Goal: Task Accomplishment & Management: Manage account settings

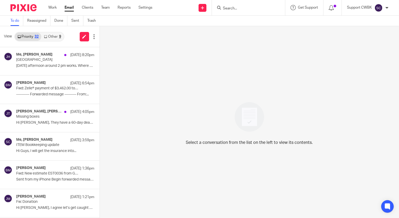
click at [50, 36] on link "Other 9" at bounding box center [52, 36] width 22 height 8
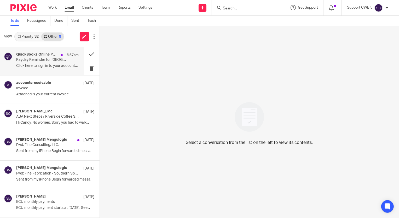
click at [21, 63] on div "QuickBooks Online Payroll 5:37am Payday Reminder for HOLA Lakeway Click here to…" at bounding box center [47, 61] width 63 height 18
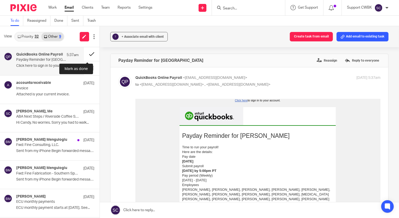
click at [86, 53] on button at bounding box center [92, 54] width 16 height 14
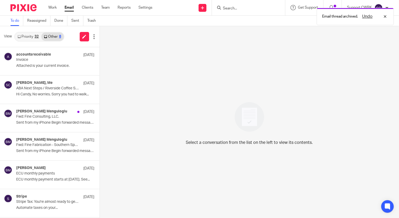
click at [23, 36] on link "Priority 32" at bounding box center [28, 36] width 26 height 8
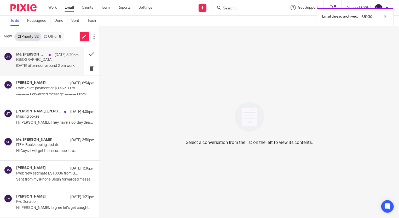
click at [24, 60] on p "Riverside" at bounding box center [41, 60] width 50 height 4
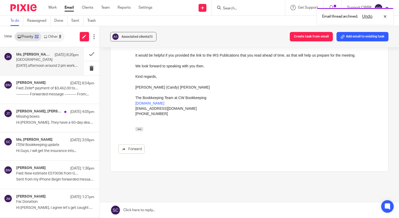
scroll to position [142, 0]
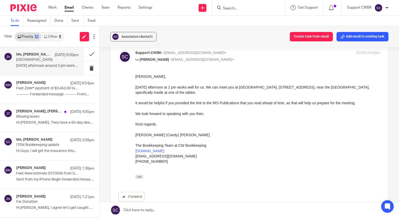
click at [46, 36] on icon at bounding box center [45, 36] width 3 height 3
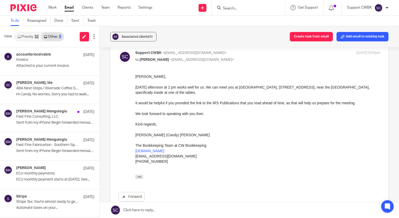
click at [29, 36] on link "Priority 32" at bounding box center [28, 36] width 26 height 8
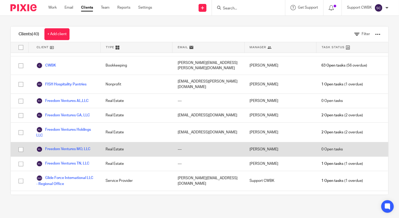
scroll to position [214, 0]
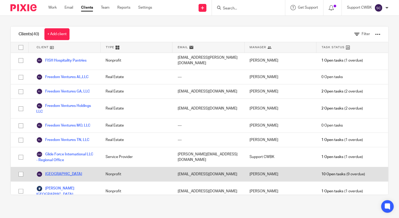
click at [57, 171] on link "[GEOGRAPHIC_DATA]" at bounding box center [59, 174] width 46 height 6
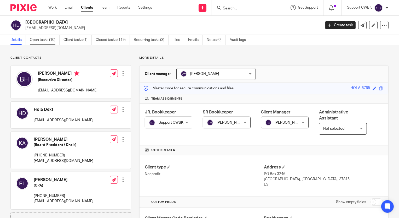
click at [43, 39] on link "Open tasks (10)" at bounding box center [45, 40] width 30 height 10
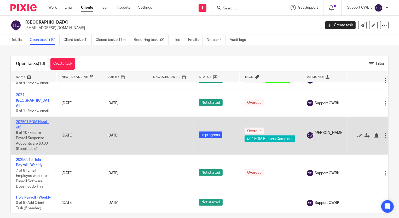
scroll to position [175, 0]
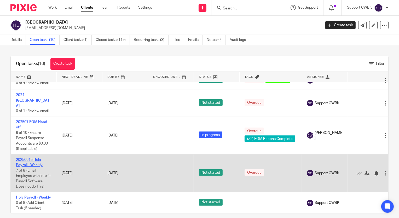
click at [37, 158] on link "20250815 Hola Payroll - Weekly" at bounding box center [29, 162] width 27 height 9
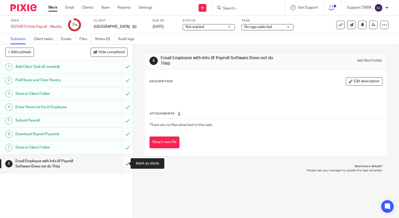
click at [122, 163] on input "submit" at bounding box center [66, 163] width 133 height 19
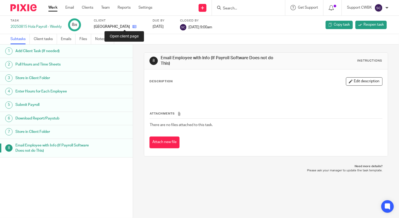
click at [133, 25] on icon at bounding box center [135, 27] width 4 height 4
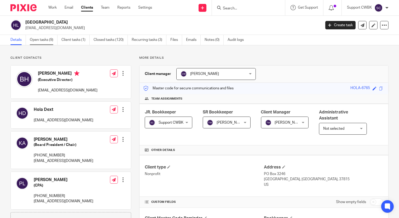
click at [39, 38] on link "Open tasks (9)" at bounding box center [44, 40] width 28 height 10
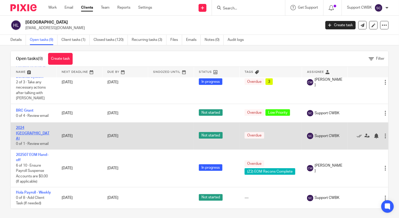
scroll to position [6, 0]
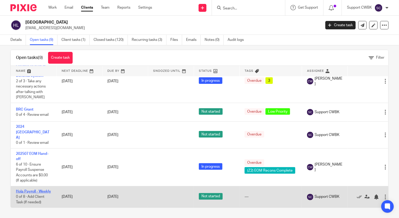
click at [21, 189] on link "Hola Payroll - Weekly" at bounding box center [33, 191] width 35 height 4
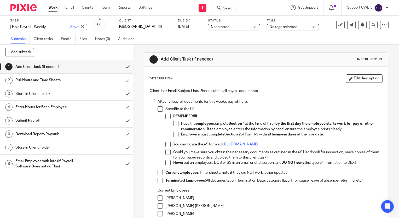
click at [10, 26] on div "Task Hola Payroll - Weekly Save Hola Payroll - Weekly 0 /8 Client HOLA Lakeway …" at bounding box center [199, 25] width 399 height 18
click at [12, 27] on input "Hola Payroll - Weekly" at bounding box center [48, 27] width 77 height 6
type input "20250822 Hola Payroll - Weekly"
click at [70, 28] on link "Save" at bounding box center [74, 26] width 8 height 5
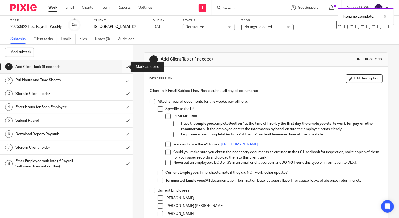
click at [121, 66] on input "submit" at bounding box center [66, 66] width 133 height 13
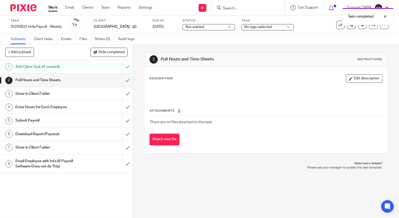
click at [53, 65] on h1 "Add Client Task (If needed)" at bounding box center [49, 67] width 68 height 8
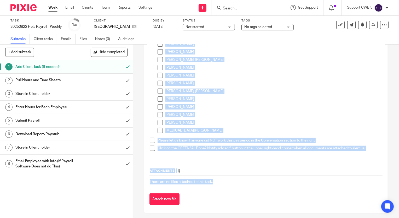
scroll to position [212, 0]
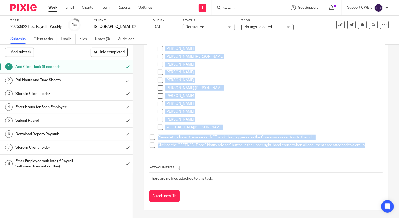
drag, startPoint x: 156, startPoint y: 100, endPoint x: 375, endPoint y: 148, distance: 224.0
click at [375, 148] on ul "Attach all payroll documents for this week's payroll here. Specific to the i-9 …" at bounding box center [266, 18] width 233 height 263
copy ul "Attach all payroll documents for this week's payroll here. Specific to the i-9 …"
click at [40, 38] on link "Client tasks" at bounding box center [45, 39] width 23 height 10
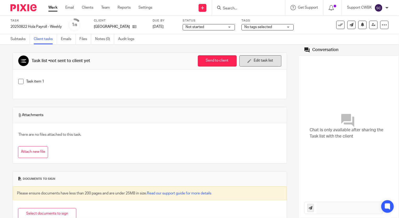
click at [251, 64] on button "Edit task list" at bounding box center [261, 60] width 42 height 11
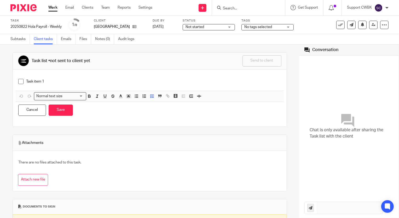
click at [91, 77] on div "Task item 1" at bounding box center [150, 83] width 268 height 14
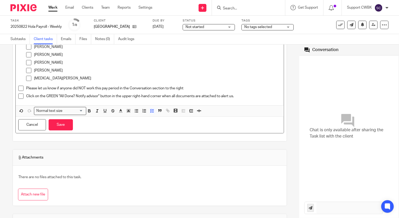
scroll to position [241, 0]
click at [58, 124] on button "Save" at bounding box center [61, 124] width 24 height 11
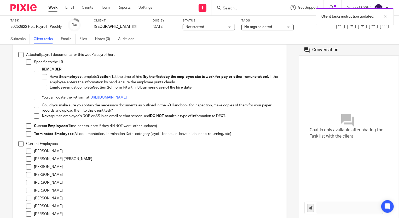
scroll to position [0, 0]
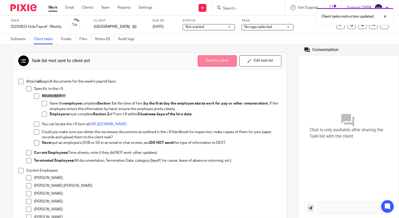
click at [210, 60] on button "Send to client" at bounding box center [217, 60] width 39 height 11
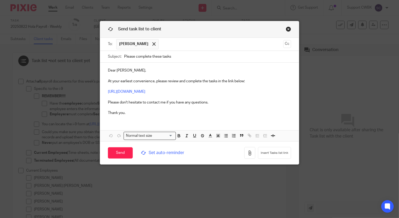
click at [160, 56] on input "Please complete these tasks" at bounding box center [207, 57] width 167 height 12
type input "Please complete these payroll tasks"
click at [117, 154] on input "Send" at bounding box center [120, 152] width 25 height 11
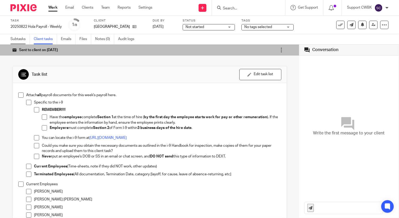
click at [11, 38] on link "Subtasks" at bounding box center [19, 39] width 19 height 10
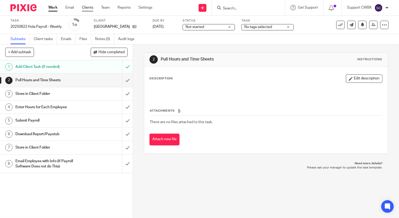
click at [88, 8] on link "Clients" at bounding box center [88, 7] width 12 height 5
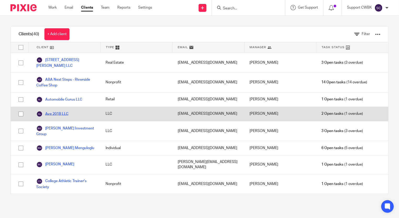
click at [57, 112] on link "Ave 201B LLC" at bounding box center [52, 114] width 32 height 6
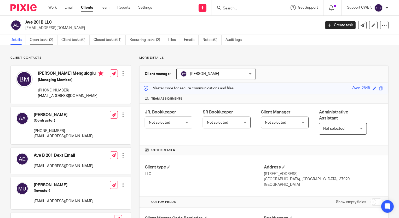
click at [36, 39] on link "Open tasks (2)" at bounding box center [44, 40] width 28 height 10
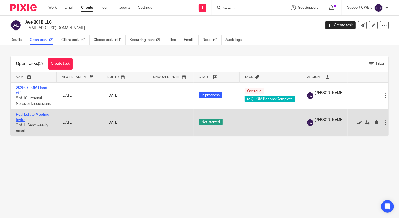
click at [38, 114] on link "Real Estate Meeting Invite" at bounding box center [32, 116] width 33 height 9
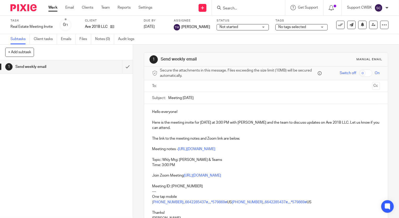
click at [189, 85] on input "text" at bounding box center [266, 86] width 208 height 6
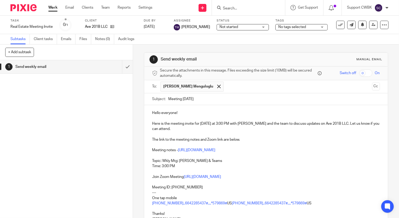
click at [227, 87] on input "text" at bounding box center [299, 86] width 144 height 10
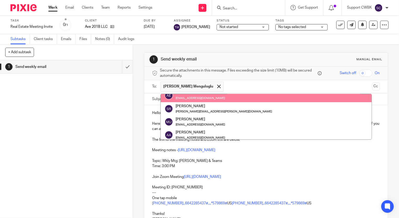
scroll to position [24, 0]
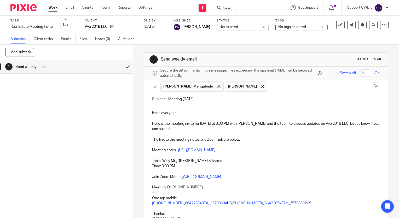
click at [270, 88] on input "text" at bounding box center [320, 86] width 100 height 10
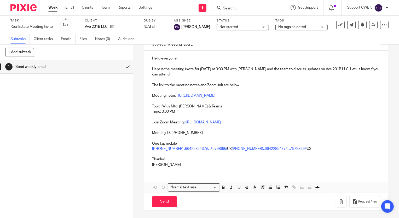
scroll to position [55, 0]
click at [161, 200] on input "Send" at bounding box center [164, 200] width 25 height 11
type input "Sent"
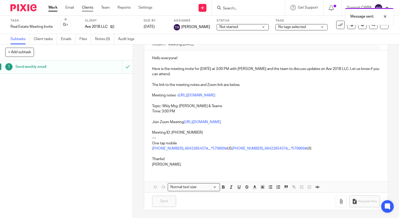
click at [89, 7] on link "Clients" at bounding box center [88, 7] width 12 height 5
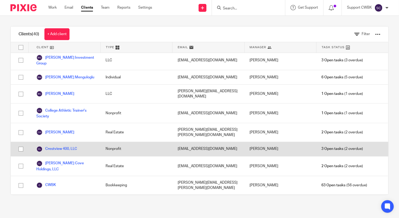
scroll to position [71, 0]
click at [67, 145] on link "Crestview 400, LLC" at bounding box center [56, 148] width 41 height 6
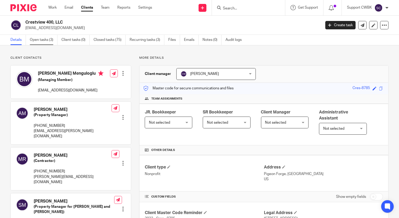
click at [40, 39] on link "Open tasks (3)" at bounding box center [44, 40] width 28 height 10
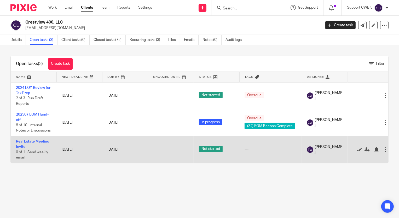
click at [29, 141] on link "Real Estate Meeting Invite" at bounding box center [32, 143] width 33 height 9
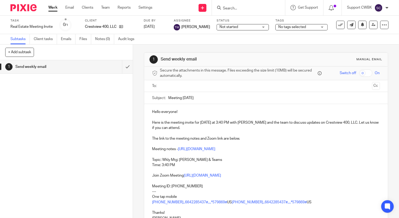
click at [196, 86] on input "text" at bounding box center [266, 86] width 208 height 6
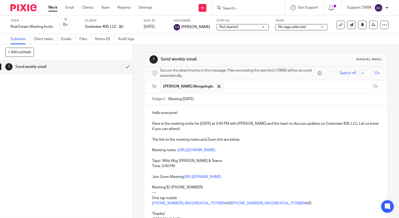
click at [227, 88] on input "text" at bounding box center [299, 86] width 144 height 10
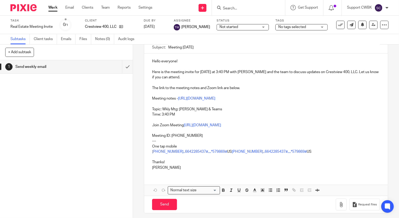
scroll to position [55, 0]
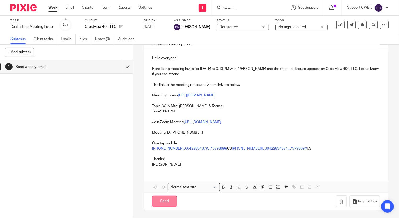
click at [160, 201] on input "Send" at bounding box center [164, 200] width 25 height 11
type input "Sent"
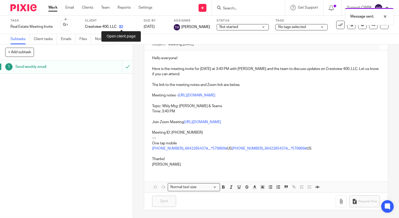
click at [122, 26] on icon at bounding box center [121, 27] width 4 height 4
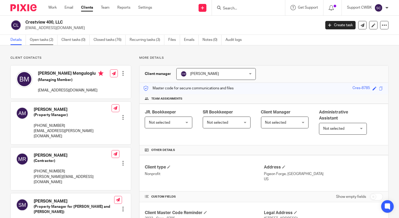
click at [38, 38] on link "Open tasks (2)" at bounding box center [44, 40] width 28 height 10
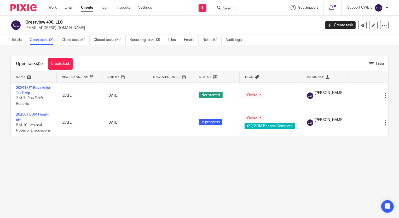
click at [85, 7] on link "Clients" at bounding box center [87, 7] width 12 height 5
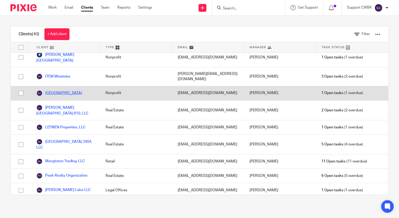
scroll to position [356, 0]
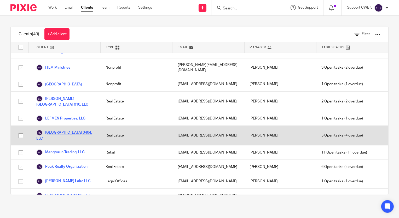
click at [65, 129] on link "[GEOGRAPHIC_DATA] 3404, LLC" at bounding box center [65, 135] width 59 height 12
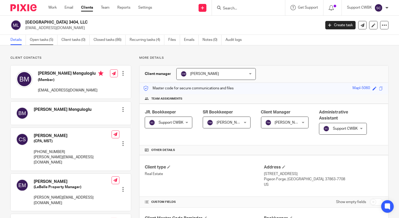
click at [38, 41] on link "Open tasks (5)" at bounding box center [44, 40] width 28 height 10
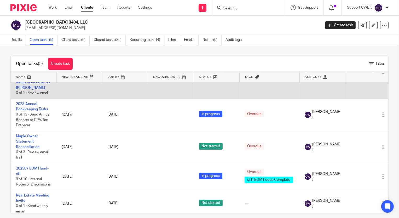
scroll to position [43, 0]
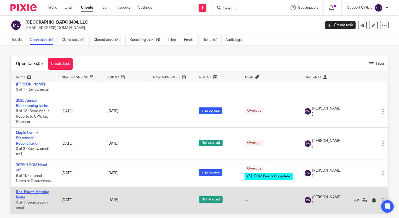
click at [31, 190] on link "Real Estate Meeting Invite" at bounding box center [32, 194] width 33 height 9
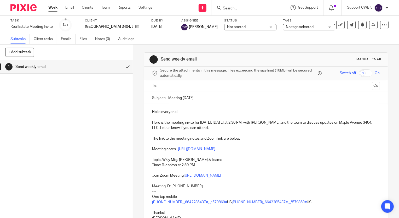
click at [183, 85] on input "text" at bounding box center [266, 86] width 208 height 6
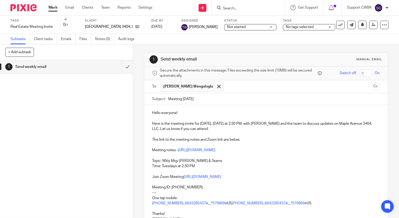
click at [227, 85] on input "text" at bounding box center [299, 86] width 144 height 10
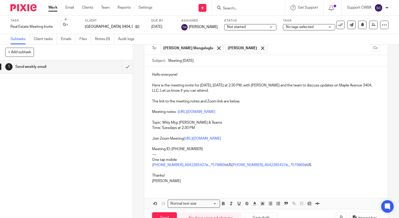
scroll to position [55, 0]
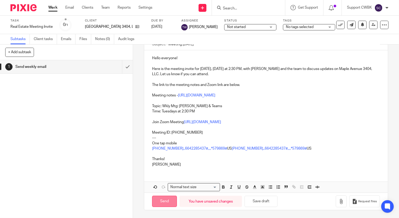
click at [166, 202] on input "Send" at bounding box center [164, 200] width 25 height 11
type input "Sent"
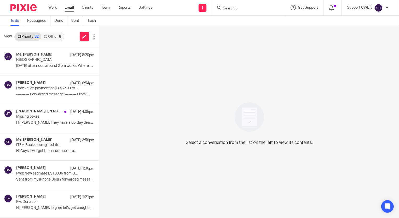
click at [47, 38] on link "Other 8" at bounding box center [52, 36] width 22 height 8
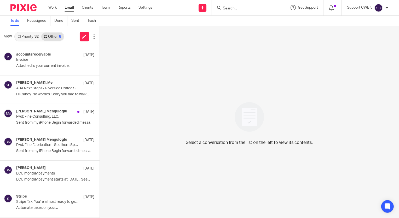
click at [23, 37] on link "Priority 32" at bounding box center [28, 36] width 26 height 8
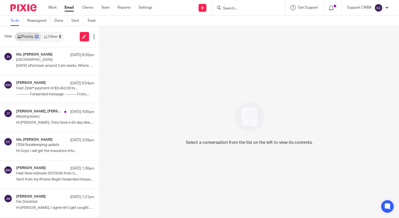
click at [51, 37] on link "Other 8" at bounding box center [52, 36] width 22 height 8
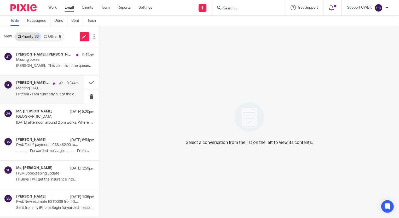
click at [22, 86] on p "Meeting [DATE]" at bounding box center [41, 88] width 50 height 4
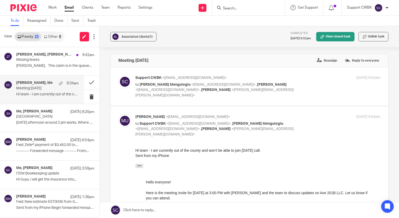
click at [139, 209] on link at bounding box center [249, 210] width 299 height 16
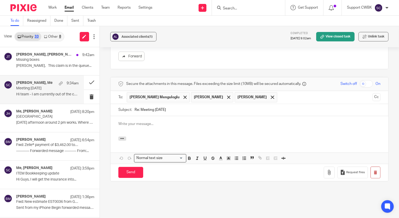
drag, startPoint x: 165, startPoint y: 85, endPoint x: 170, endPoint y: 85, distance: 4.5
click at [184, 95] on span at bounding box center [185, 96] width 3 height 3
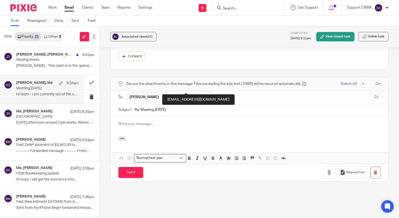
click at [207, 95] on span at bounding box center [208, 96] width 3 height 3
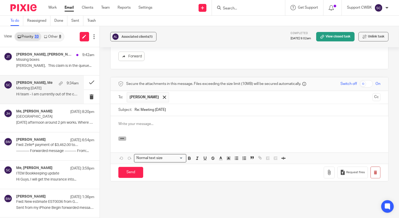
click at [124, 136] on button "button" at bounding box center [122, 138] width 8 height 4
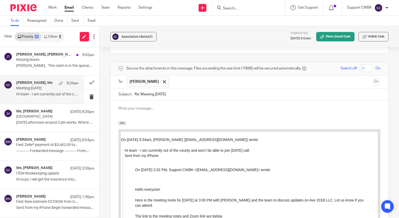
scroll to position [277, 0]
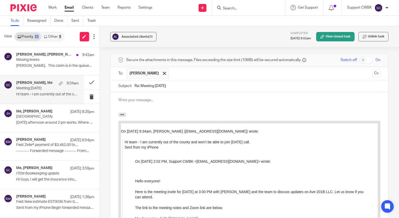
click at [124, 97] on p at bounding box center [249, 99] width 262 height 5
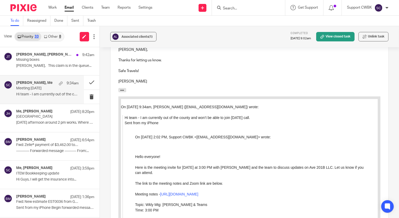
scroll to position [420, 0]
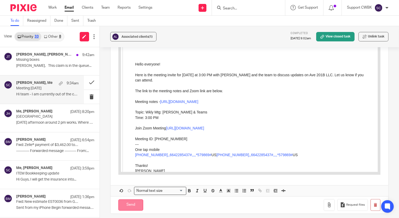
click at [126, 199] on input "Send" at bounding box center [130, 204] width 25 height 11
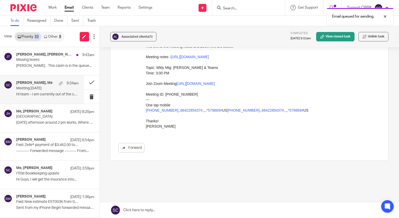
click at [52, 37] on link "Other 8" at bounding box center [52, 36] width 22 height 8
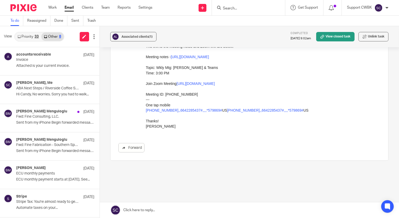
click at [23, 35] on link "Priority 33" at bounding box center [28, 36] width 26 height 8
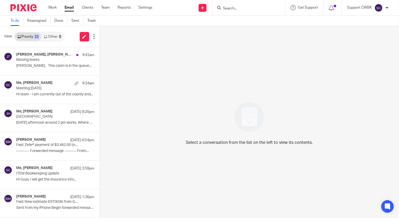
click at [49, 37] on link "Other 8" at bounding box center [52, 36] width 22 height 8
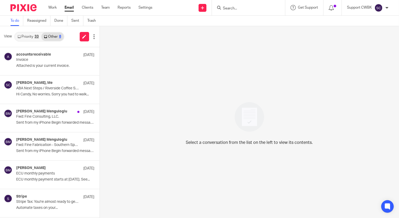
click at [22, 38] on link "Priority 33" at bounding box center [28, 36] width 26 height 8
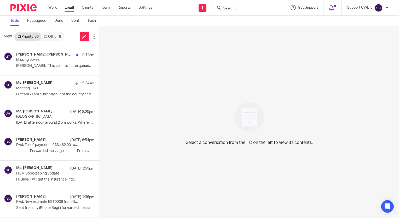
click at [48, 37] on link "Other 8" at bounding box center [52, 36] width 22 height 8
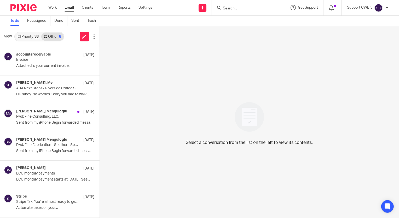
click at [26, 35] on link "Priority 33" at bounding box center [28, 36] width 26 height 8
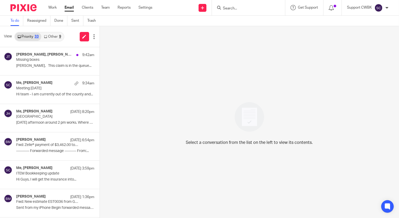
click at [53, 39] on link "Other 9" at bounding box center [52, 36] width 22 height 8
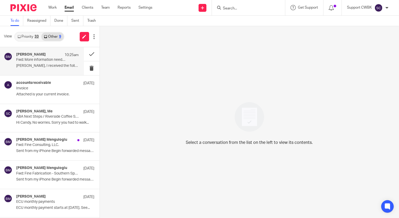
click at [41, 60] on p "Fwd: More information needed to finish your QuickBooks application" at bounding box center [41, 60] width 50 height 4
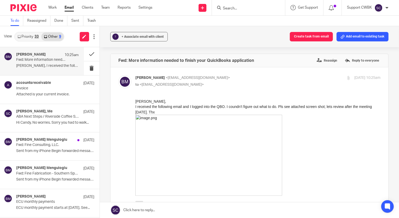
click at [212, 161] on img at bounding box center [208, 154] width 147 height 81
click at [207, 123] on img at bounding box center [208, 154] width 147 height 81
click at [208, 123] on img at bounding box center [208, 154] width 147 height 81
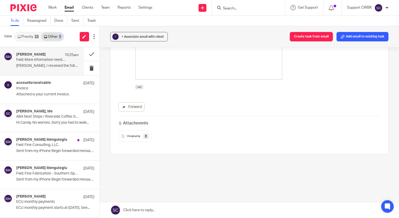
click at [131, 134] on span "image" at bounding box center [131, 135] width 8 height 3
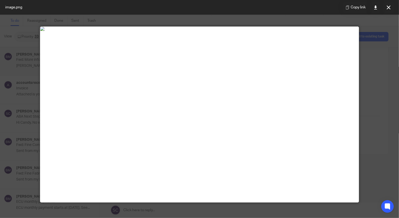
scroll to position [0, 0]
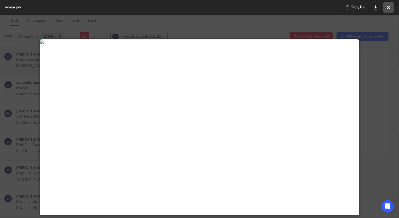
click at [387, 8] on icon at bounding box center [389, 7] width 4 height 4
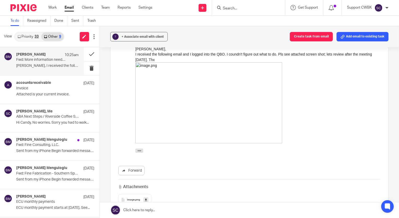
scroll to position [44, 0]
